Goal: Communication & Community: Answer question/provide support

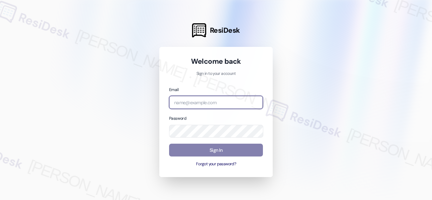
click at [211, 104] on input "email" at bounding box center [216, 102] width 94 height 13
paste input "[EMAIL_ADDRESS][PERSON_NAME][PERSON_NAME][PERSON_NAME][DOMAIN_NAME]"
type input "[EMAIL_ADDRESS][PERSON_NAME][PERSON_NAME][PERSON_NAME][DOMAIN_NAME]"
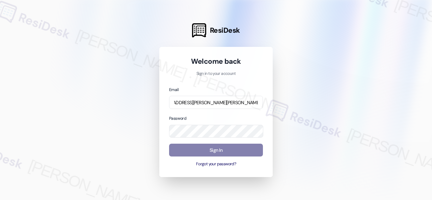
scroll to position [0, 0]
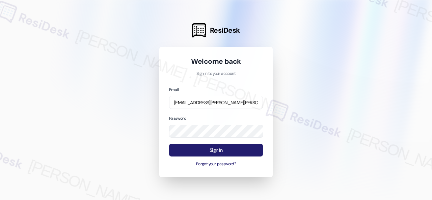
click at [206, 149] on button "Sign In" at bounding box center [216, 150] width 94 height 13
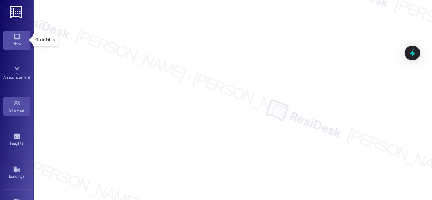
click at [19, 41] on div "Inbox" at bounding box center [17, 44] width 34 height 7
